Goal: Information Seeking & Learning: Learn about a topic

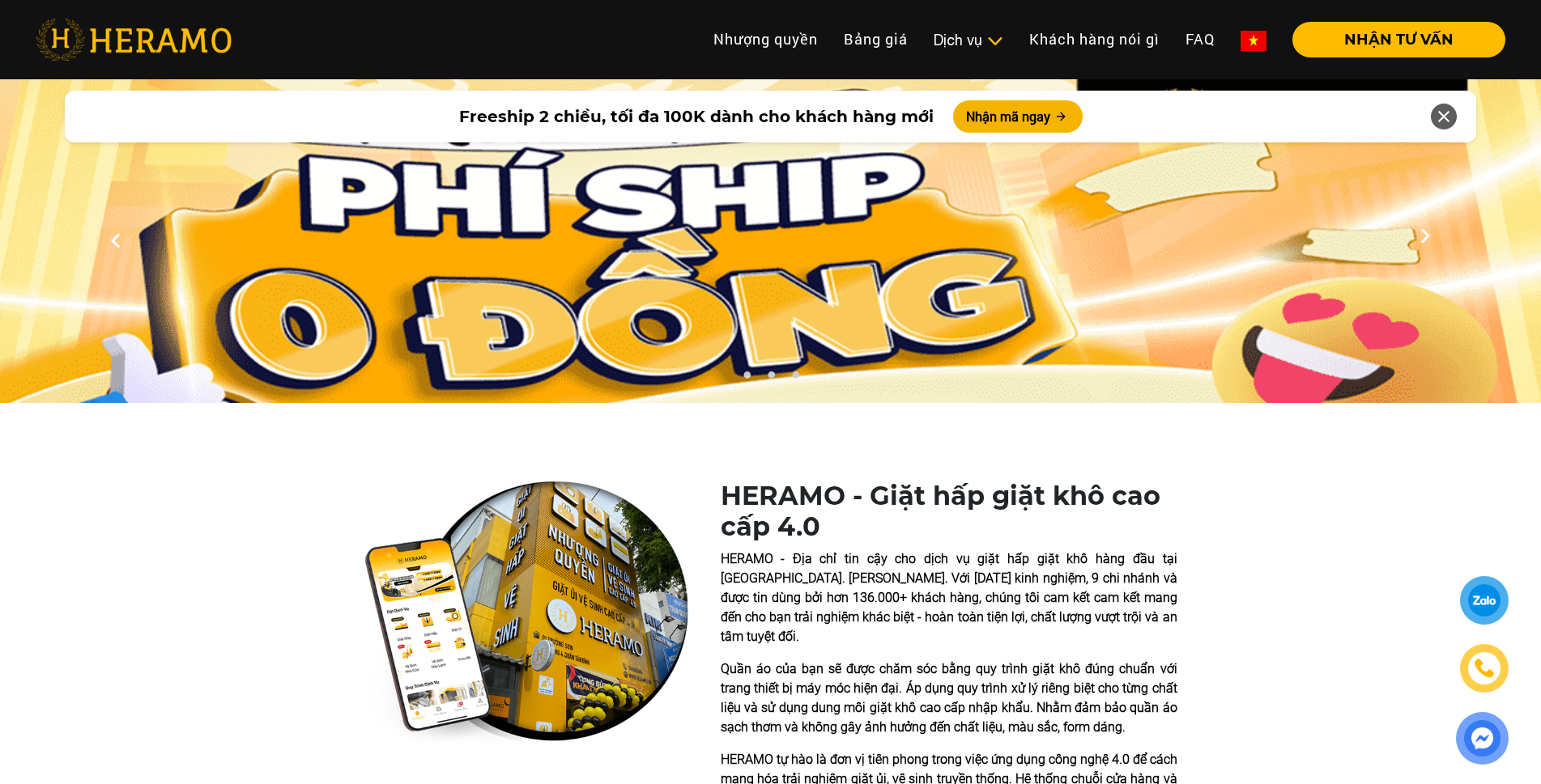
click at [1493, 610] on div at bounding box center [1484, 600] width 34 height 35
click at [904, 41] on link "Bảng giá" at bounding box center [876, 39] width 90 height 35
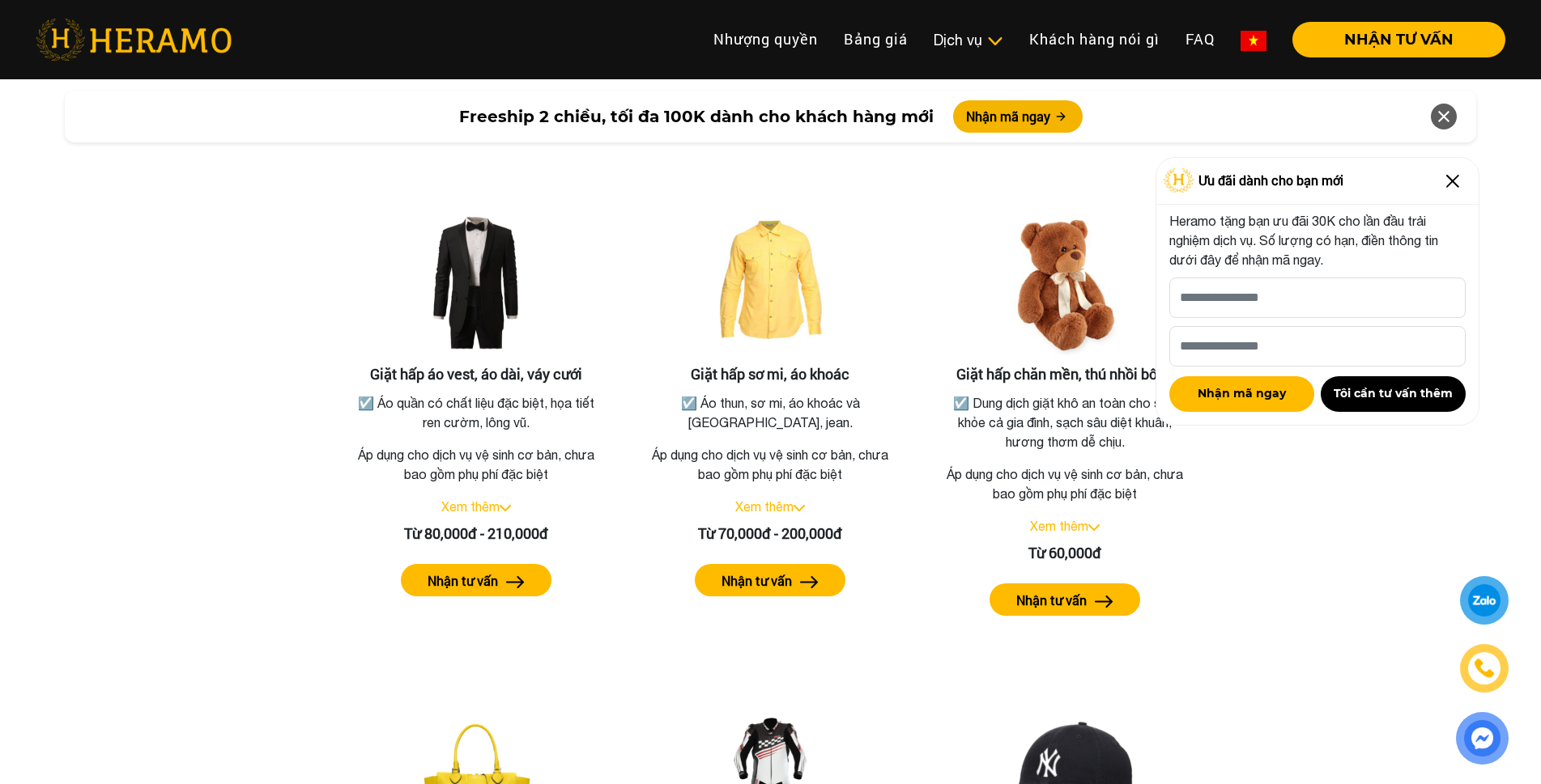
click at [1448, 186] on img at bounding box center [1452, 181] width 26 height 26
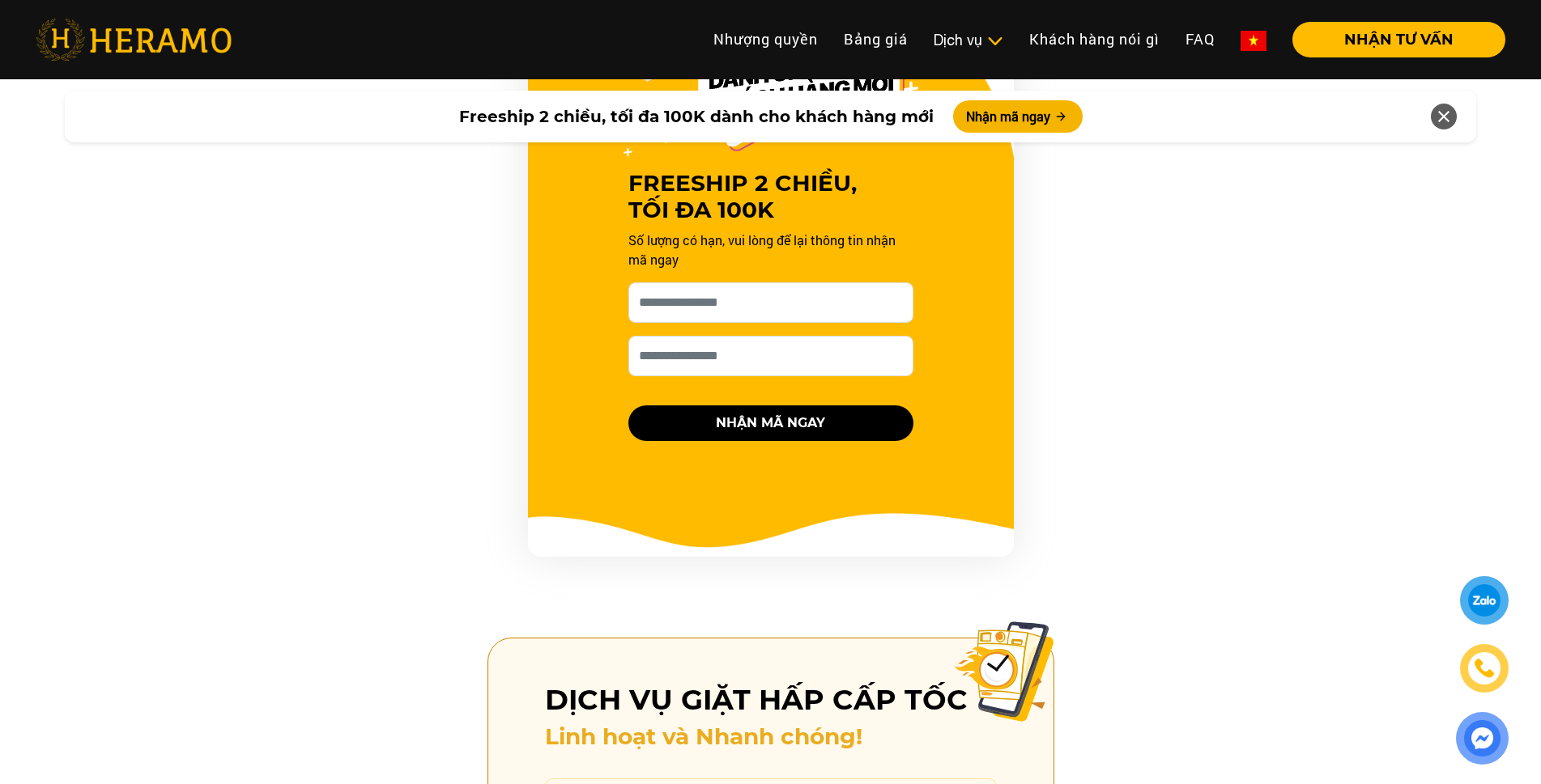
scroll to position [1329, 0]
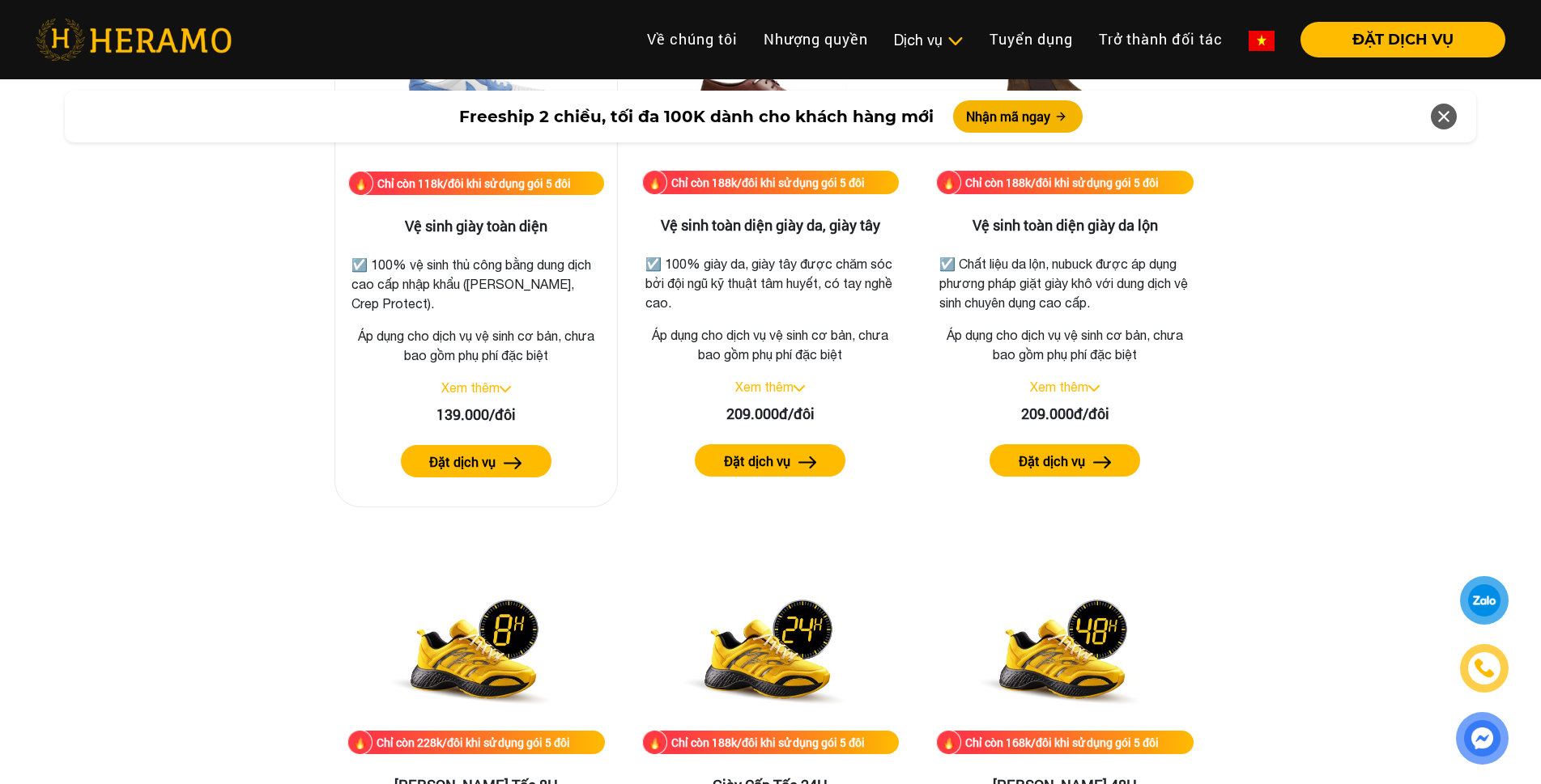
scroll to position [2356, 0]
click at [505, 386] on img at bounding box center [506, 389] width 12 height 7
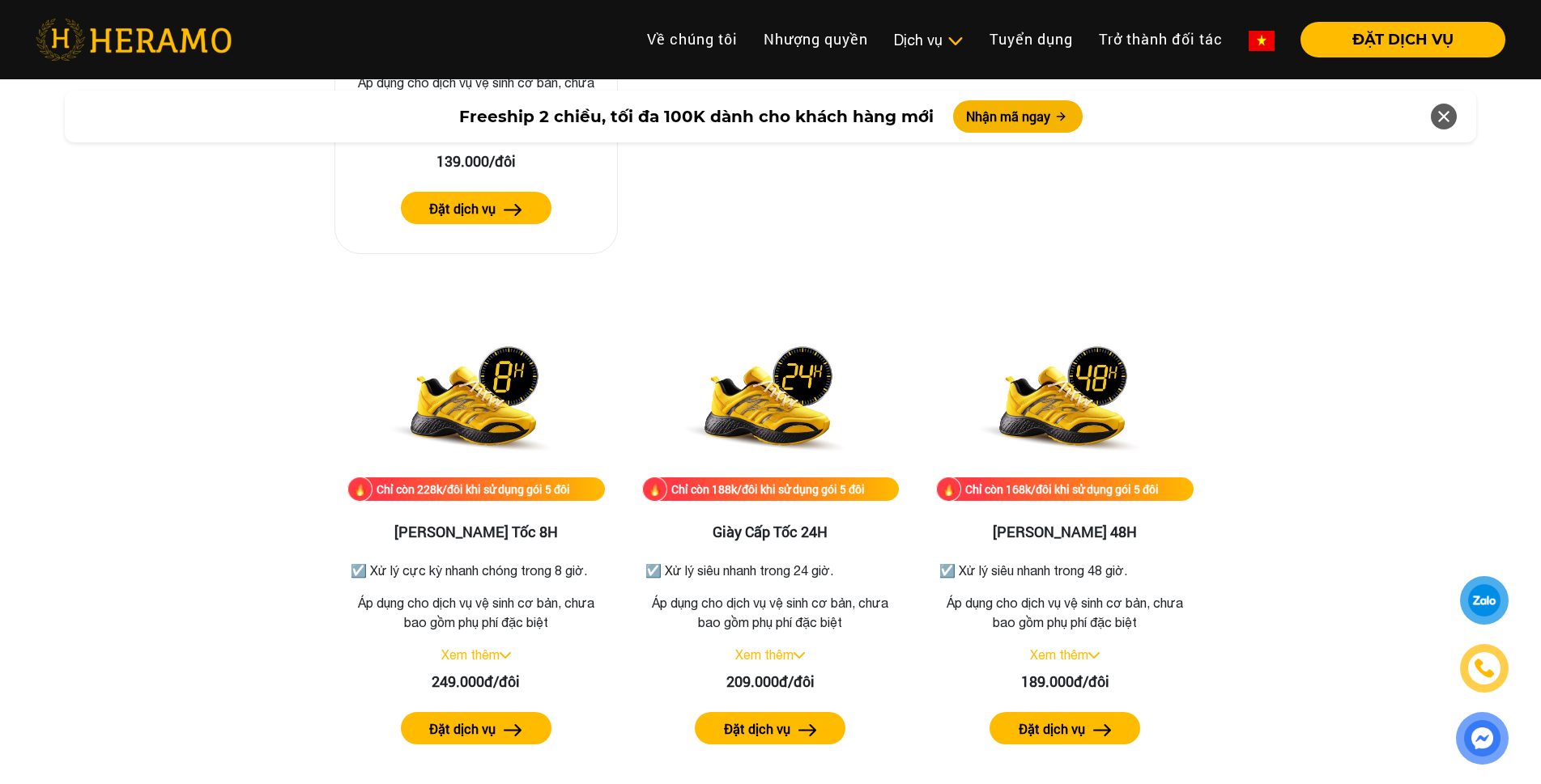
scroll to position [2841, 0]
